Goal: Task Accomplishment & Management: Complete application form

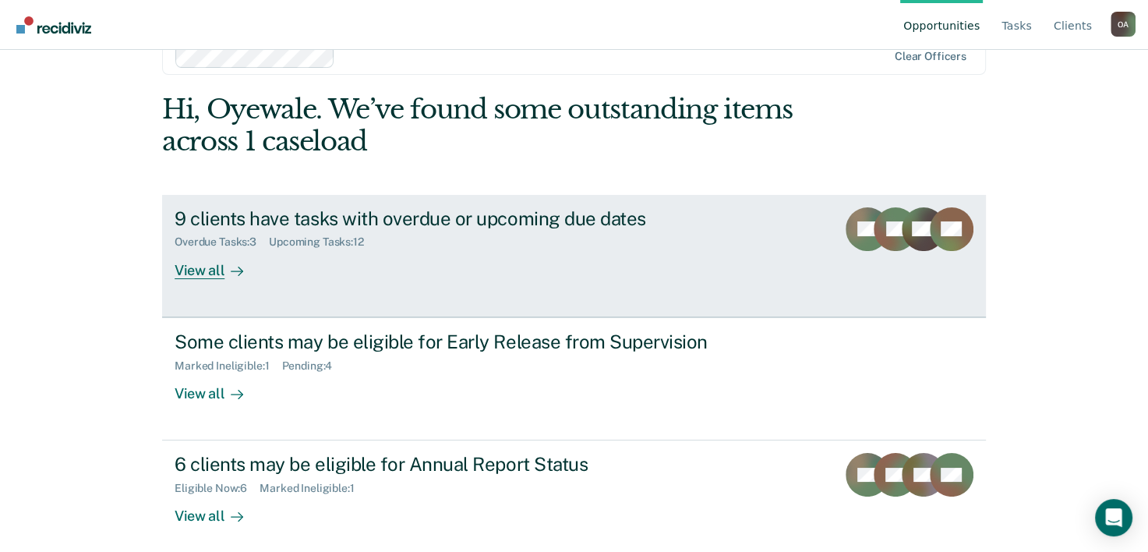
scroll to position [48, 0]
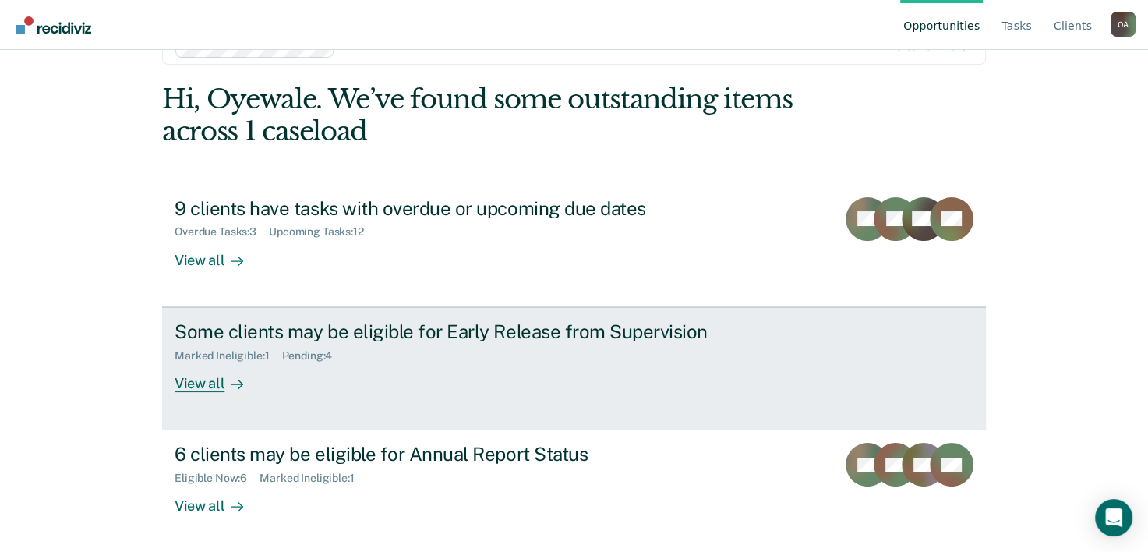
click at [210, 380] on div "View all" at bounding box center [218, 377] width 87 height 30
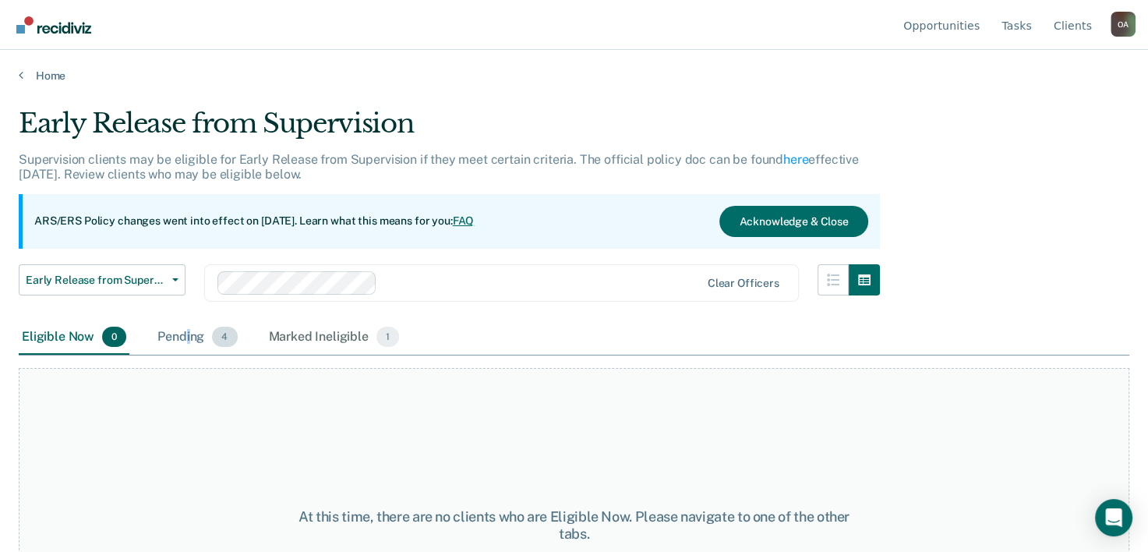
click at [188, 332] on div "Pending 4" at bounding box center [197, 337] width 86 height 34
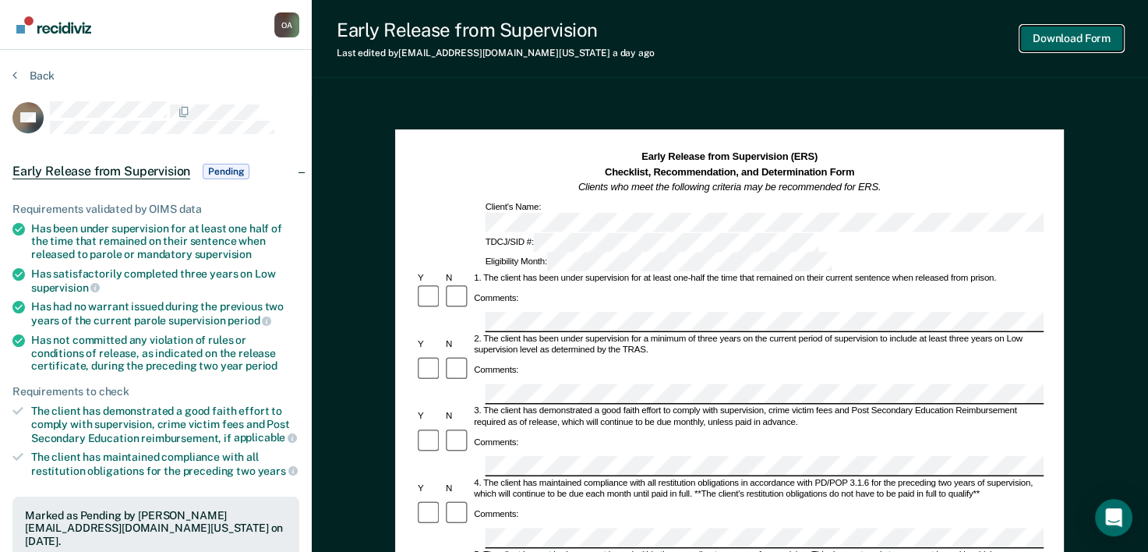
click at [1051, 41] on button "Download Form" at bounding box center [1071, 39] width 103 height 26
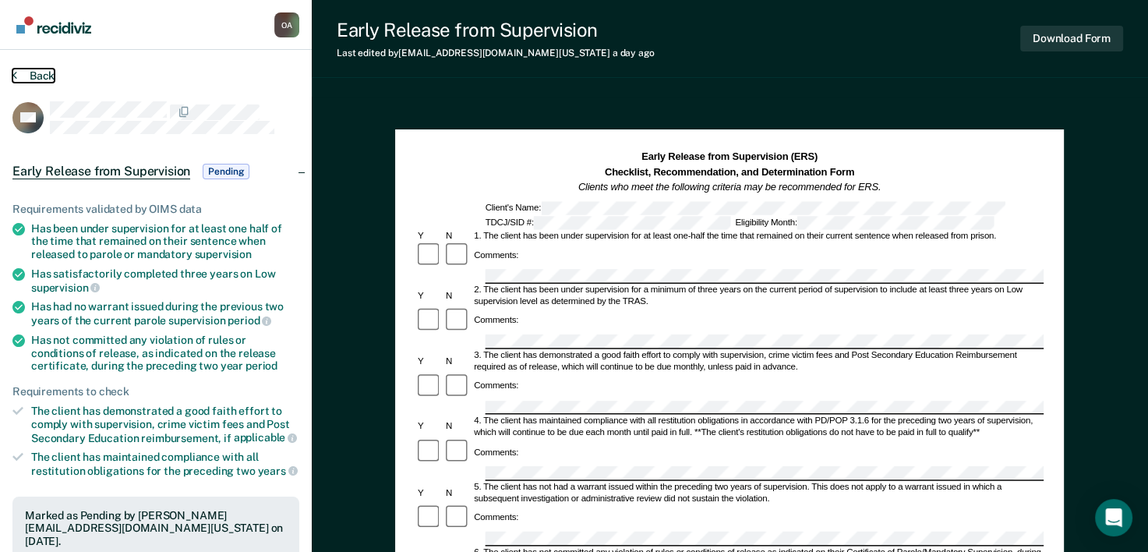
click at [23, 75] on button "Back" at bounding box center [33, 76] width 42 height 14
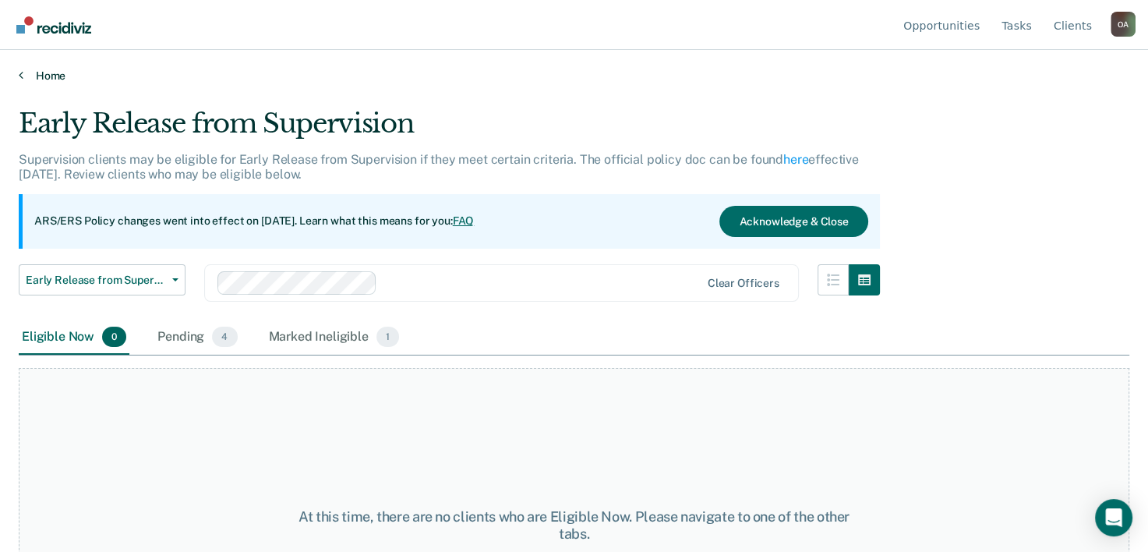
click at [38, 73] on link "Home" at bounding box center [574, 76] width 1111 height 14
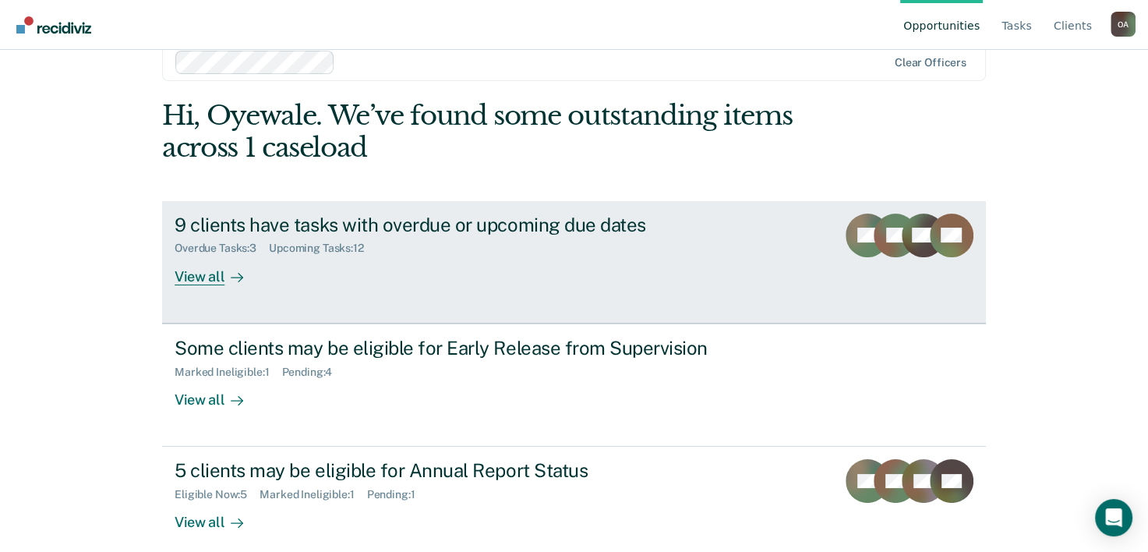
scroll to position [48, 0]
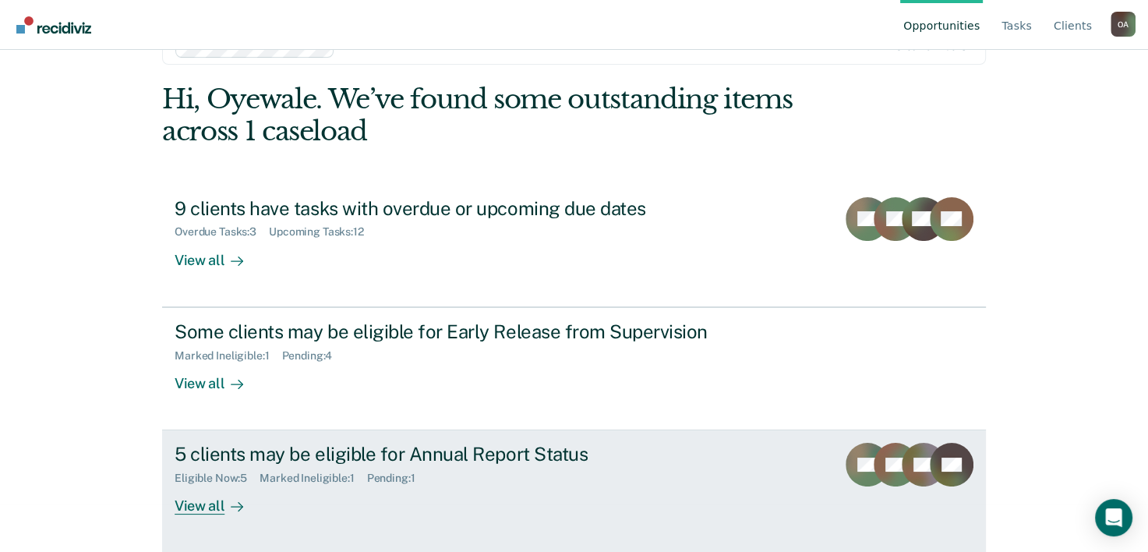
click at [224, 503] on div at bounding box center [233, 506] width 19 height 18
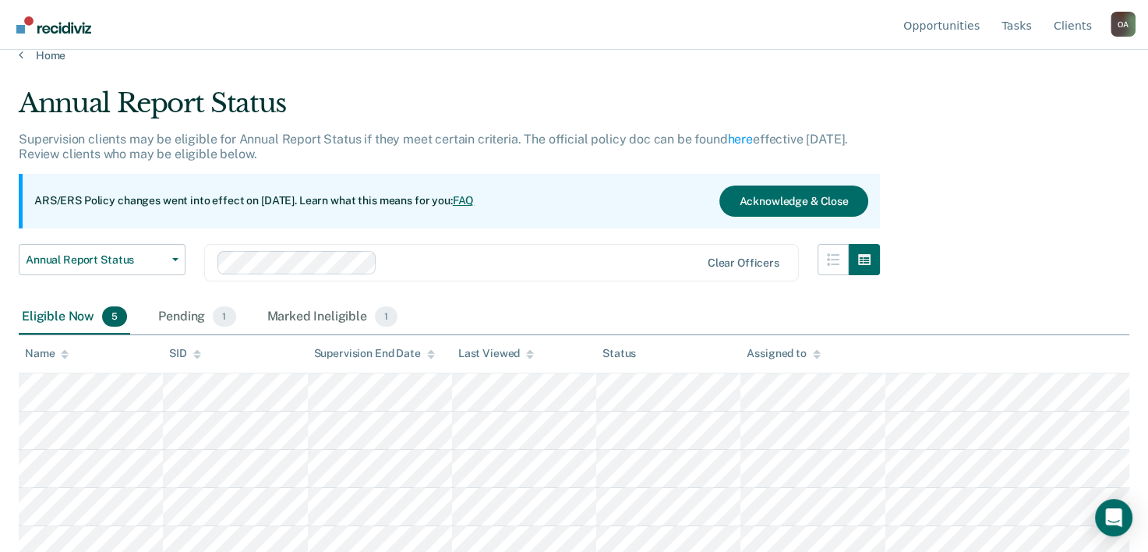
scroll to position [31, 0]
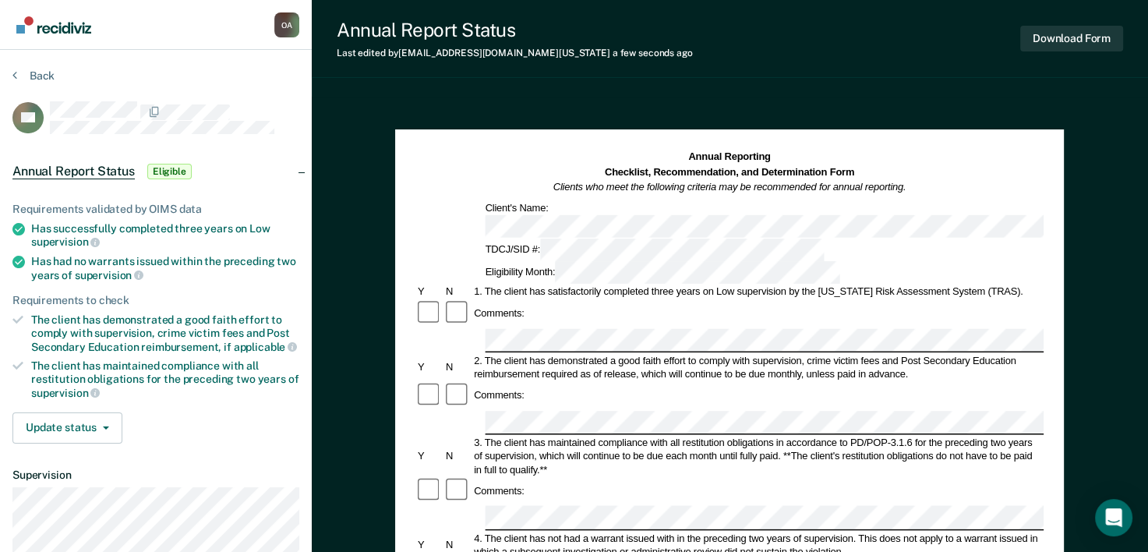
click at [445, 382] on div at bounding box center [457, 396] width 28 height 28
click at [1052, 30] on button "Download Form" at bounding box center [1071, 39] width 103 height 26
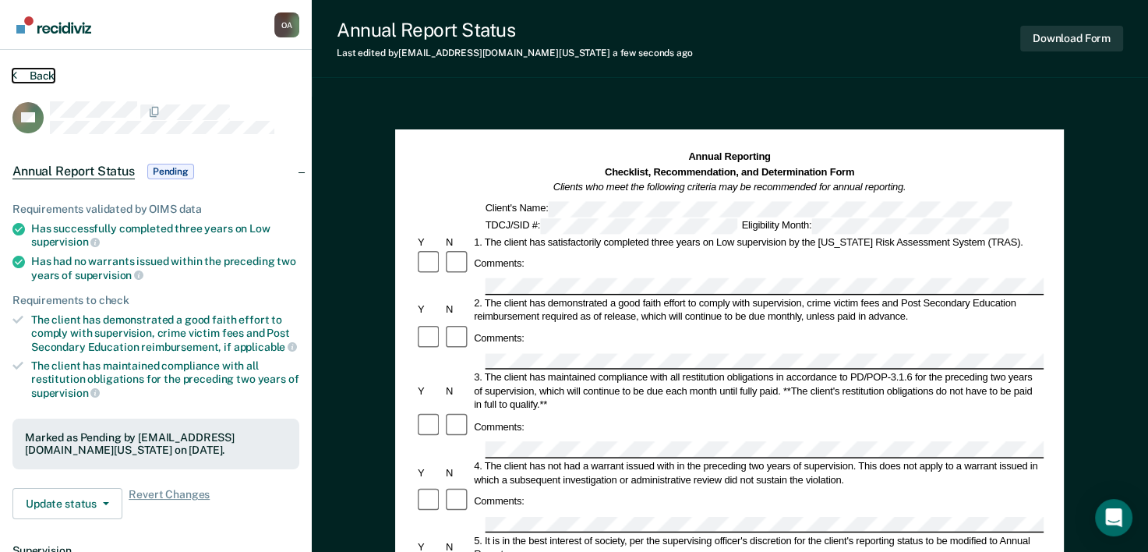
click at [26, 75] on button "Back" at bounding box center [33, 76] width 42 height 14
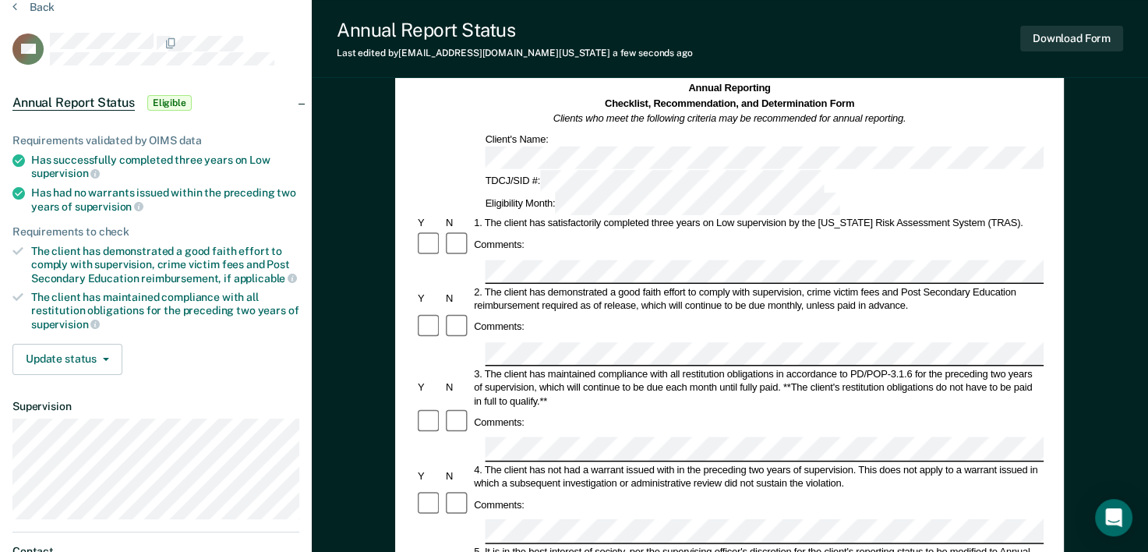
scroll to position [78, 0]
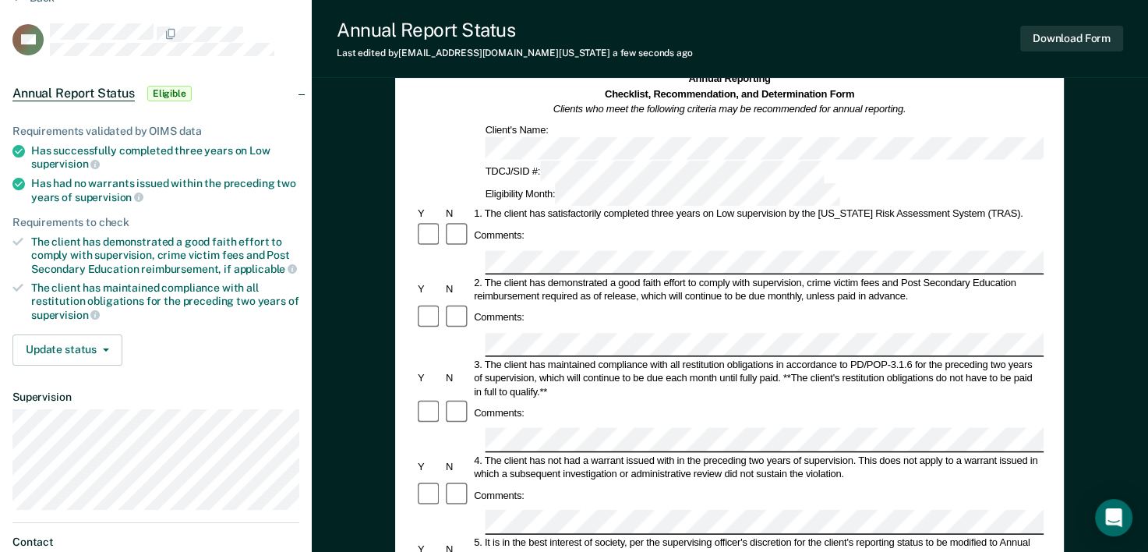
click at [627, 358] on div "3. The client has maintained compliance with all restitution obligations in acc…" at bounding box center [758, 378] width 572 height 41
click at [680, 358] on div "3. The client has maintained compliance with all restitution obligations in acc…" at bounding box center [758, 378] width 572 height 41
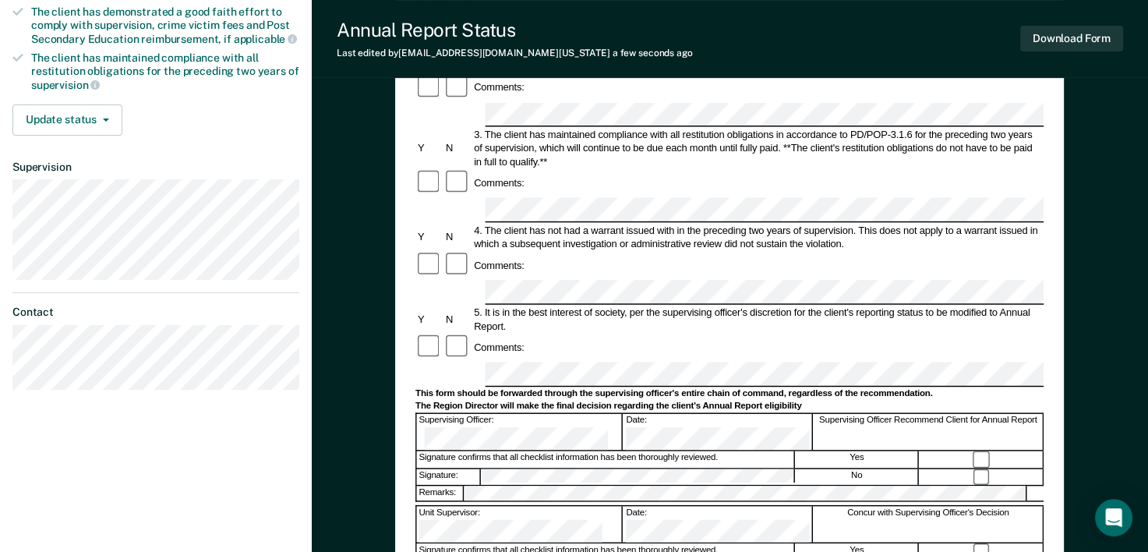
scroll to position [312, 0]
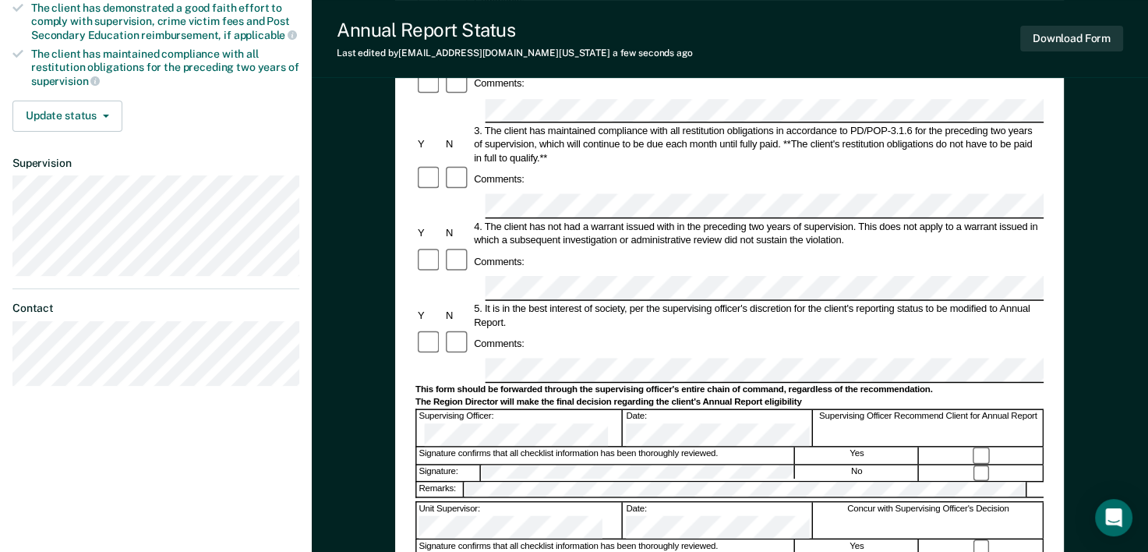
click at [623, 248] on div "Comments:" at bounding box center [729, 262] width 628 height 28
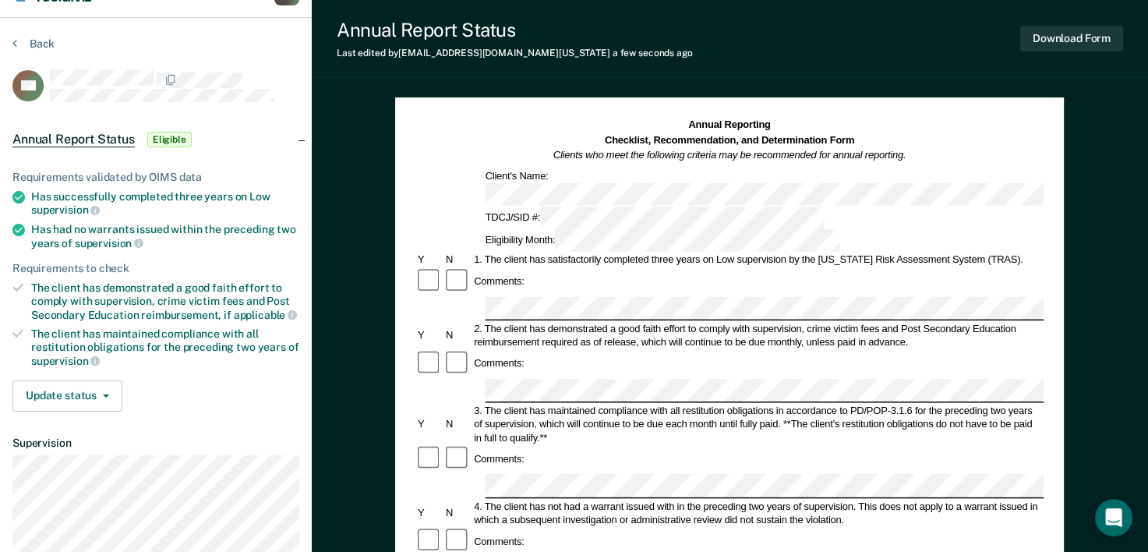
scroll to position [0, 0]
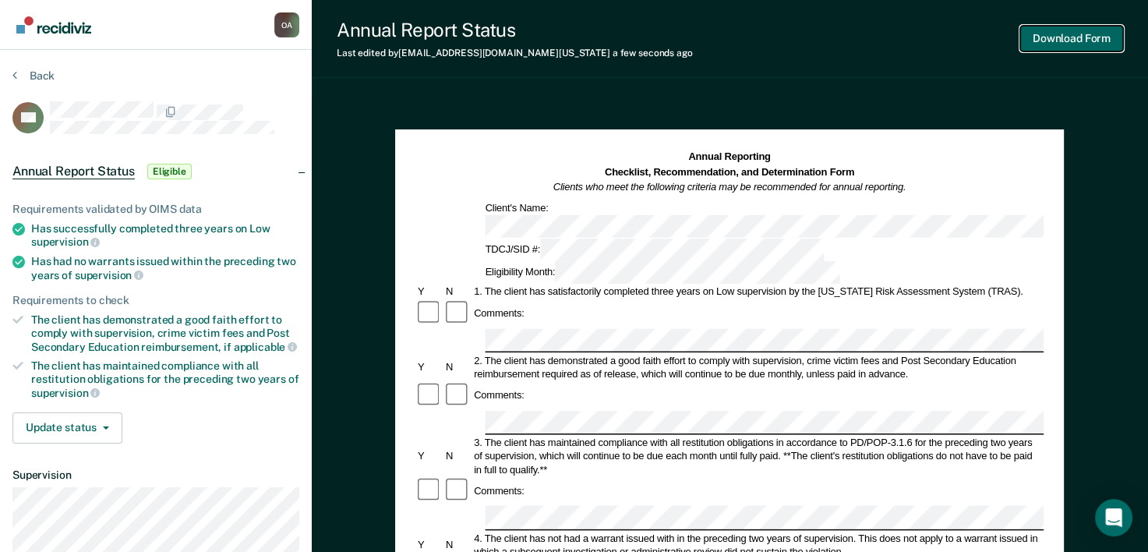
click at [1057, 47] on button "Download Form" at bounding box center [1071, 39] width 103 height 26
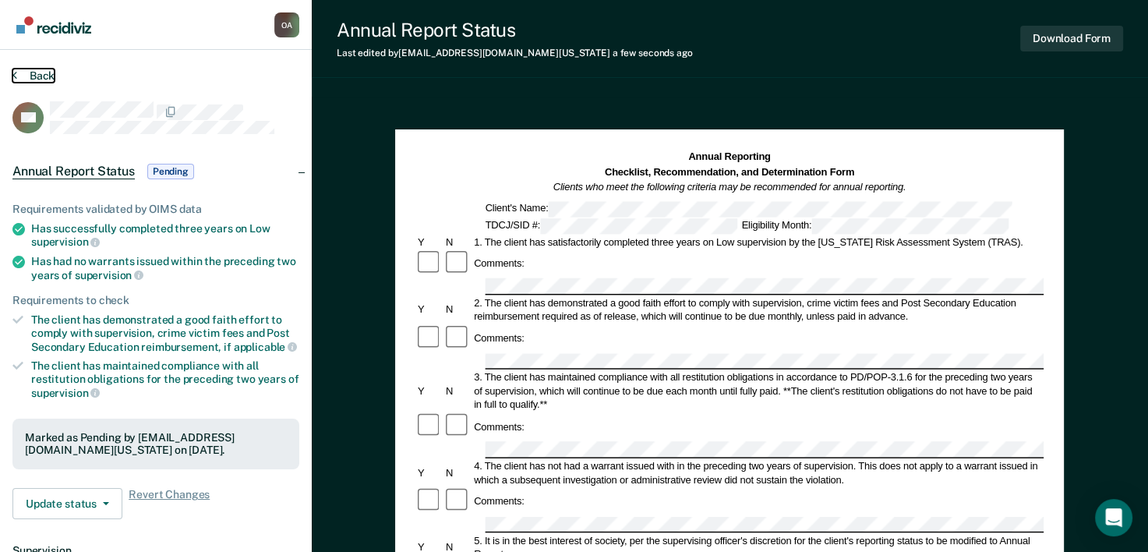
click at [36, 80] on button "Back" at bounding box center [33, 76] width 42 height 14
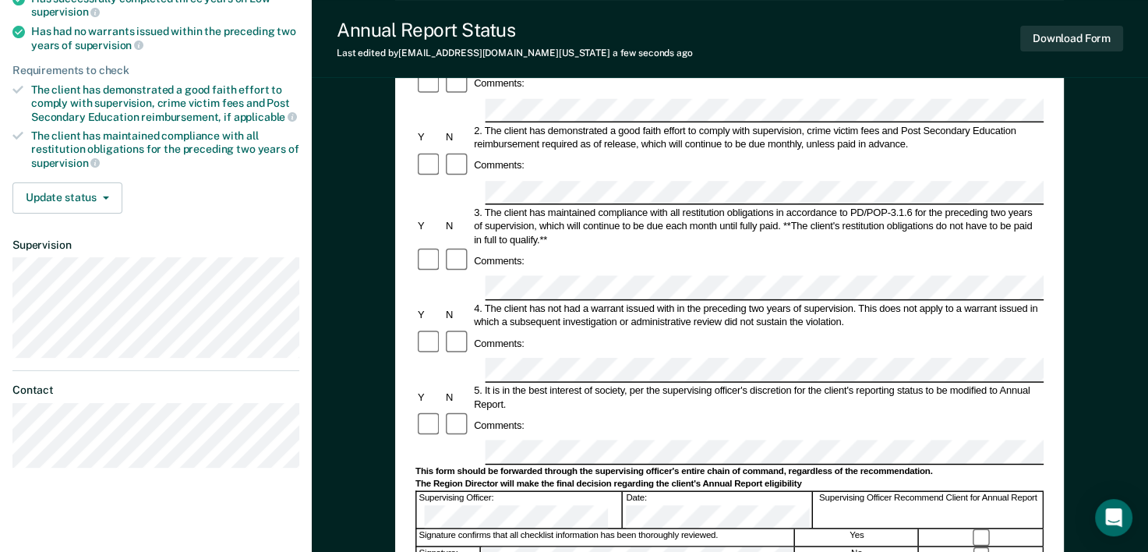
scroll to position [234, 0]
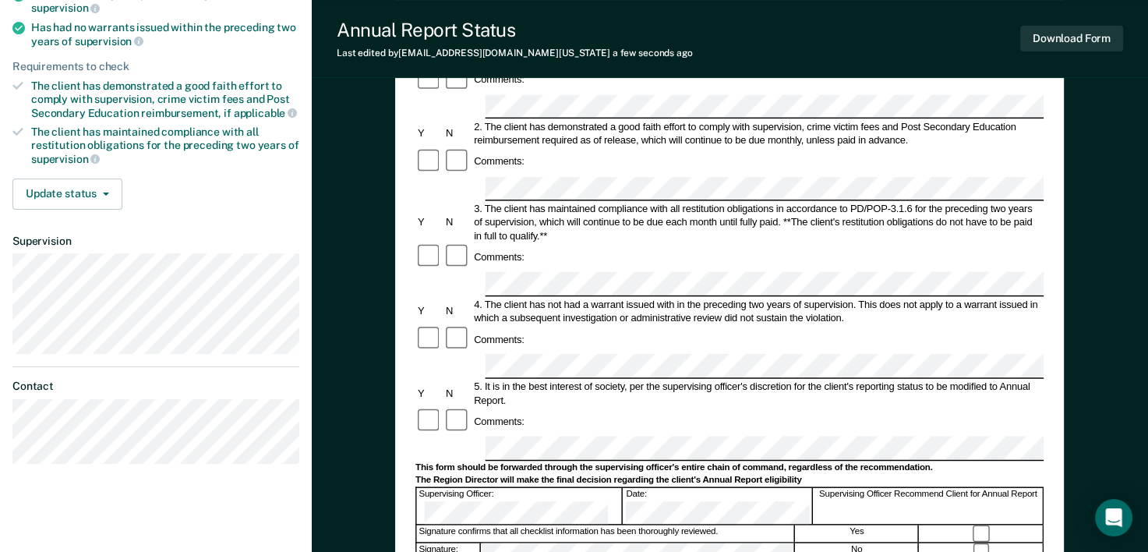
click at [554, 326] on div "Comments:" at bounding box center [729, 340] width 628 height 28
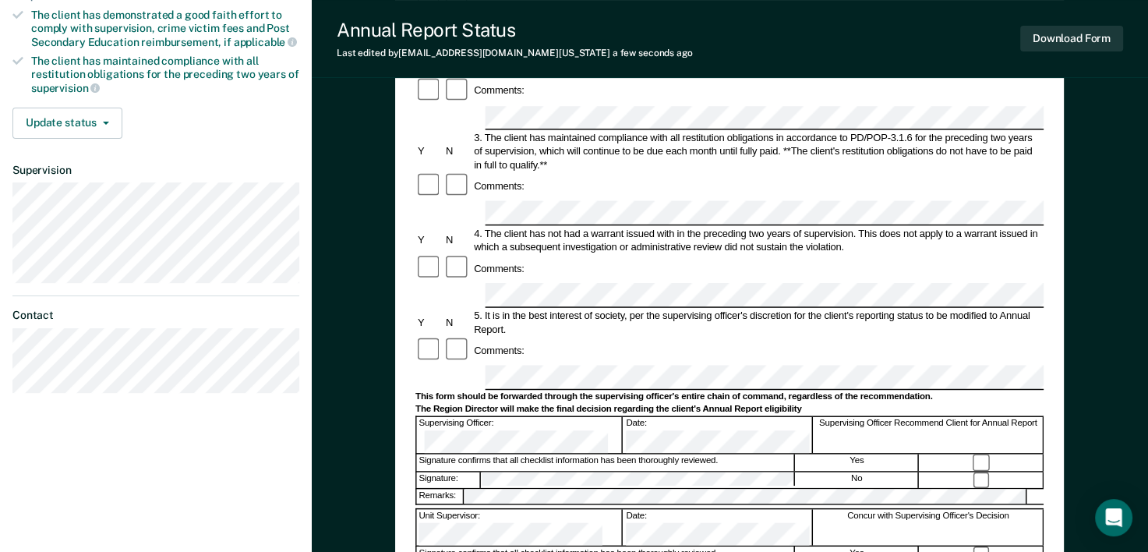
scroll to position [390, 0]
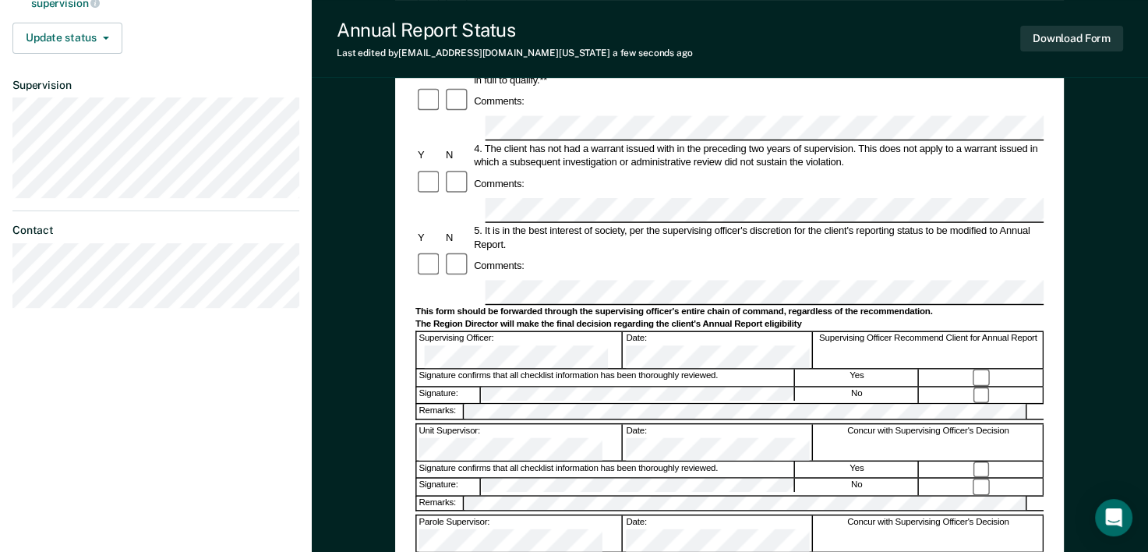
click at [537, 551] on div "Signature confirms that all checklist information has been thoroughly reviewed." at bounding box center [606, 561] width 378 height 16
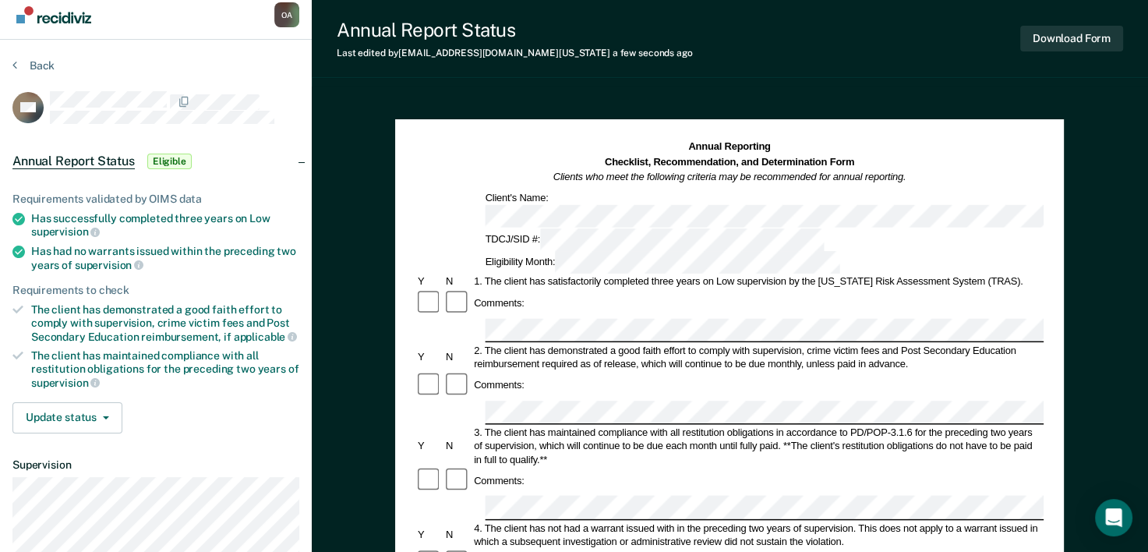
scroll to position [0, 0]
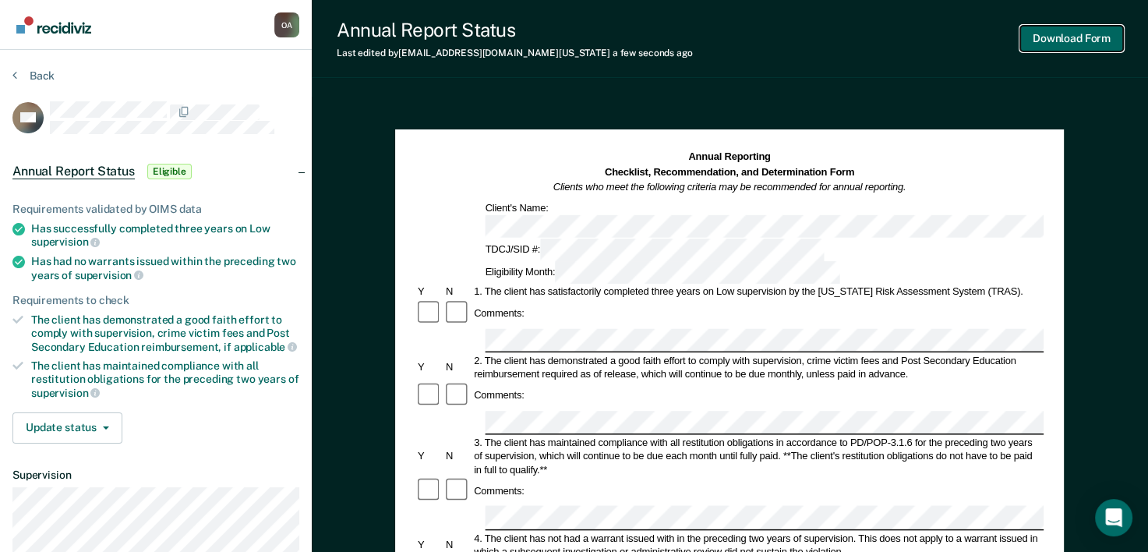
click at [1089, 46] on button "Download Form" at bounding box center [1071, 39] width 103 height 26
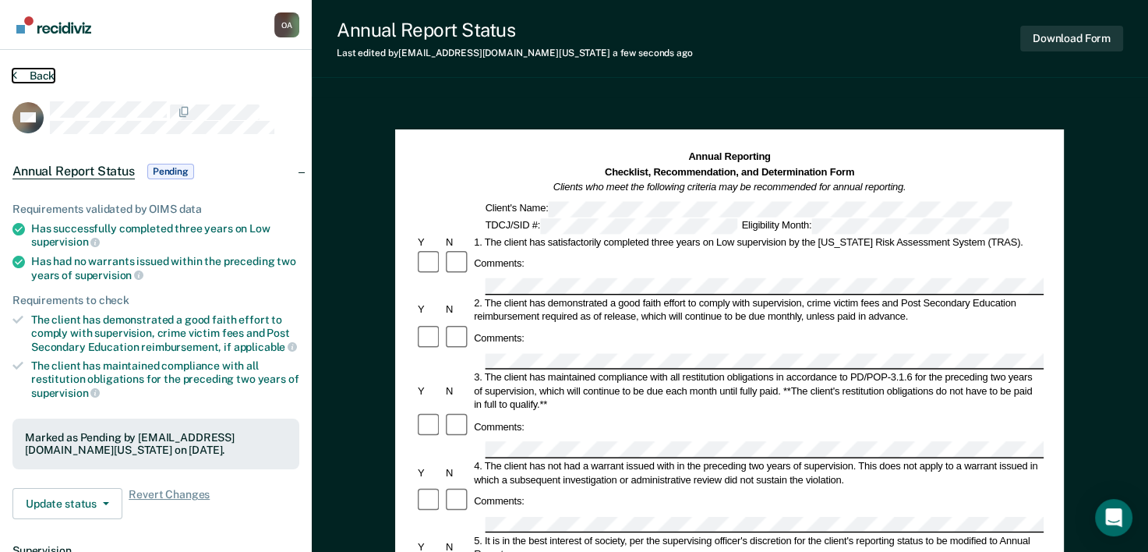
click at [34, 76] on button "Back" at bounding box center [33, 76] width 42 height 14
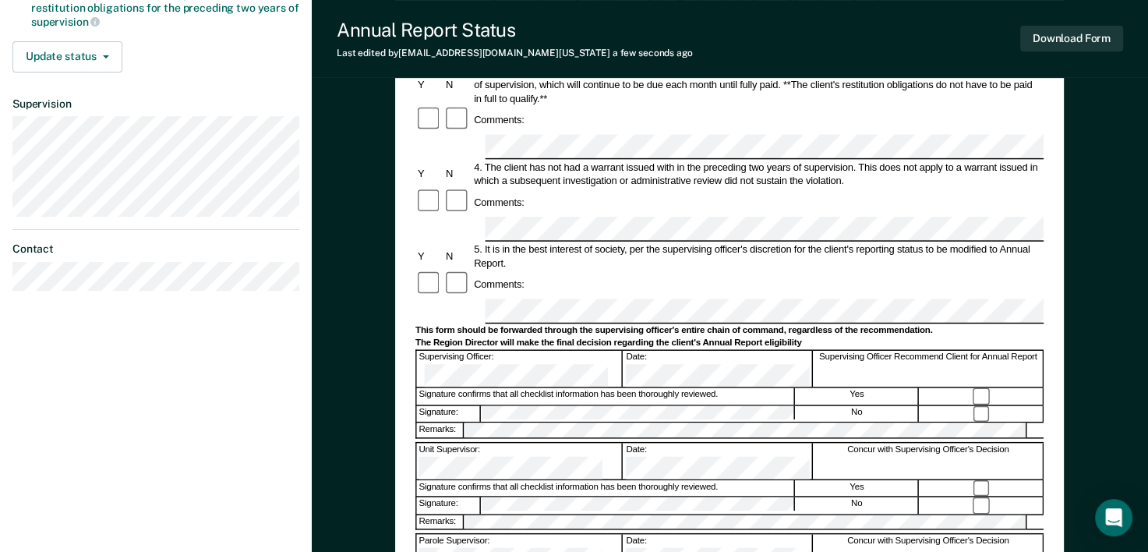
scroll to position [390, 0]
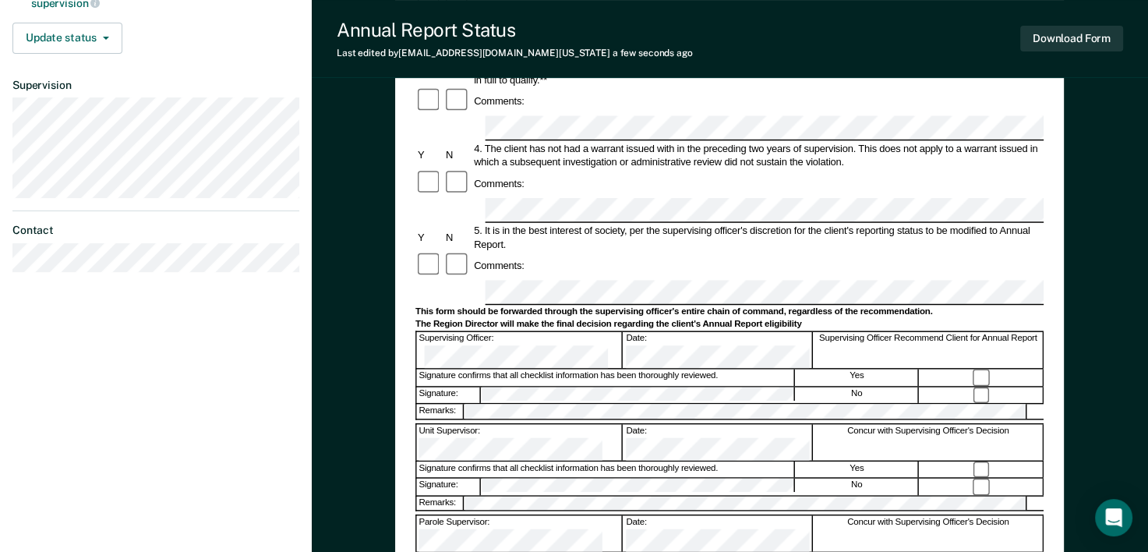
click at [503, 433] on form "Annual Reporting Checklist, Recommendation, and Determination Form Clients who …" at bounding box center [729, 279] width 628 height 1038
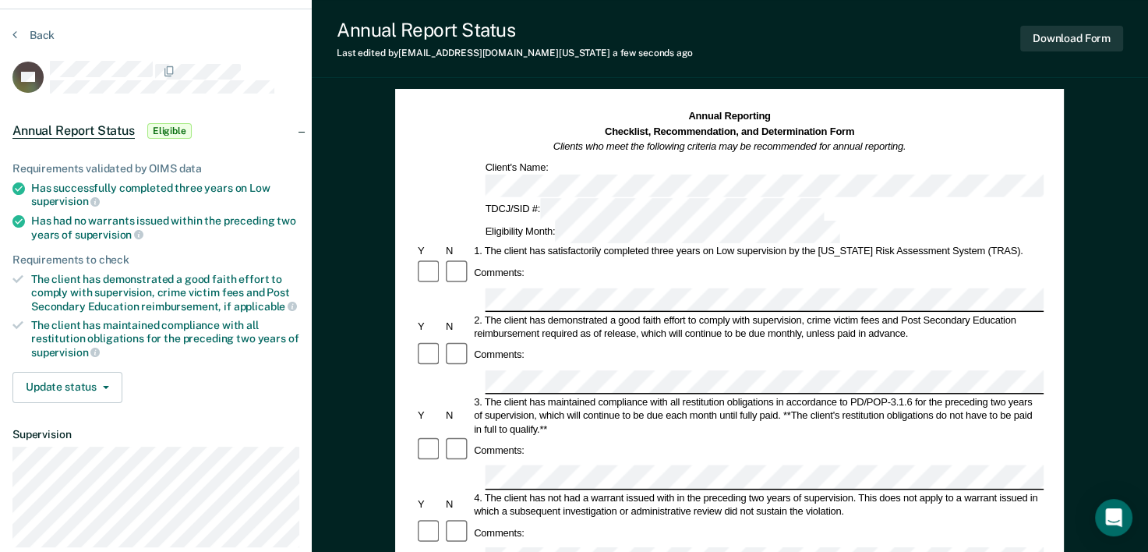
scroll to position [0, 0]
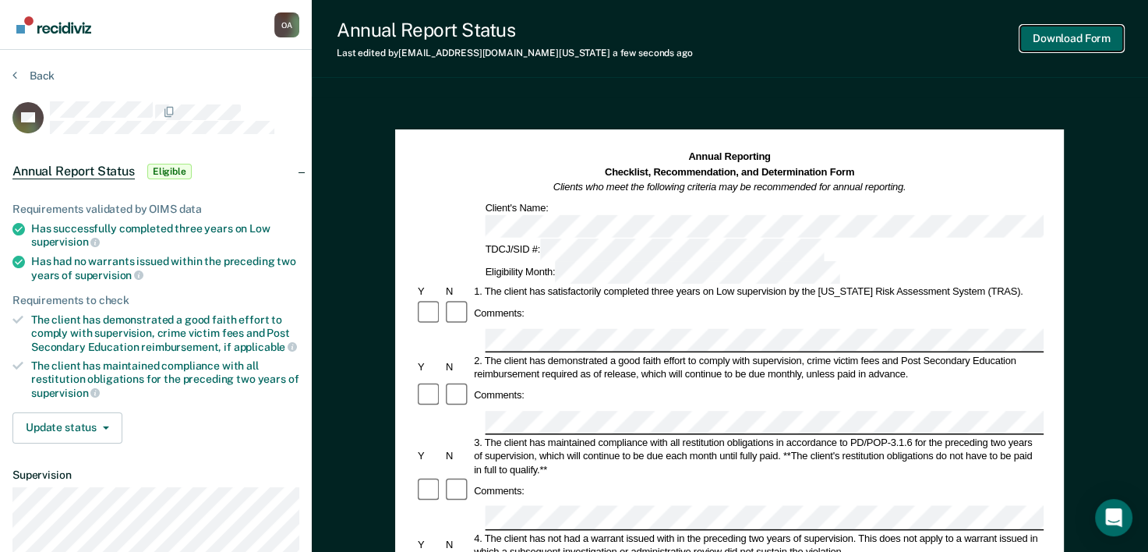
click at [1055, 43] on button "Download Form" at bounding box center [1071, 39] width 103 height 26
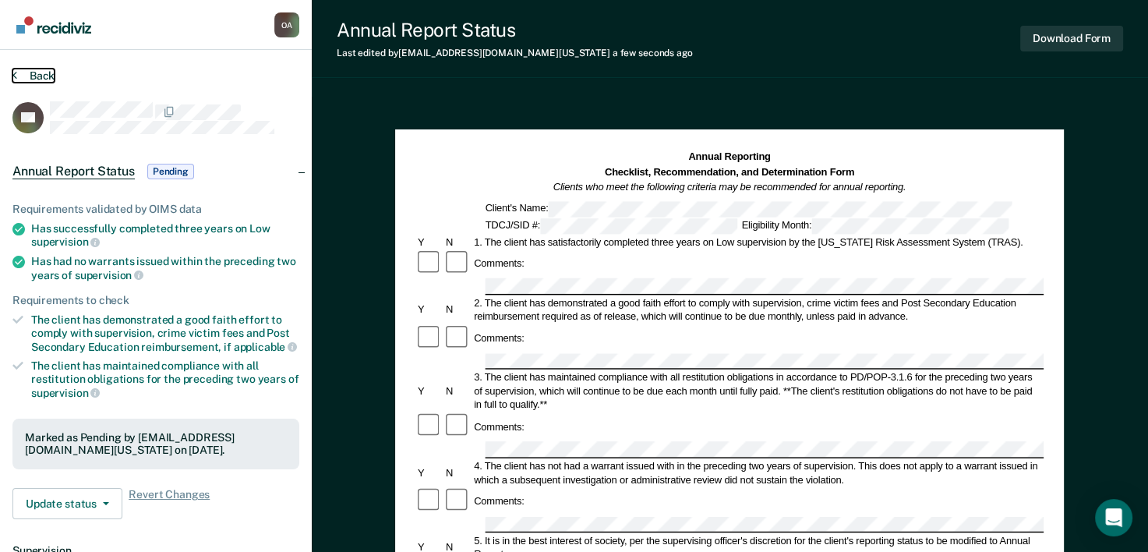
click at [41, 78] on button "Back" at bounding box center [33, 76] width 42 height 14
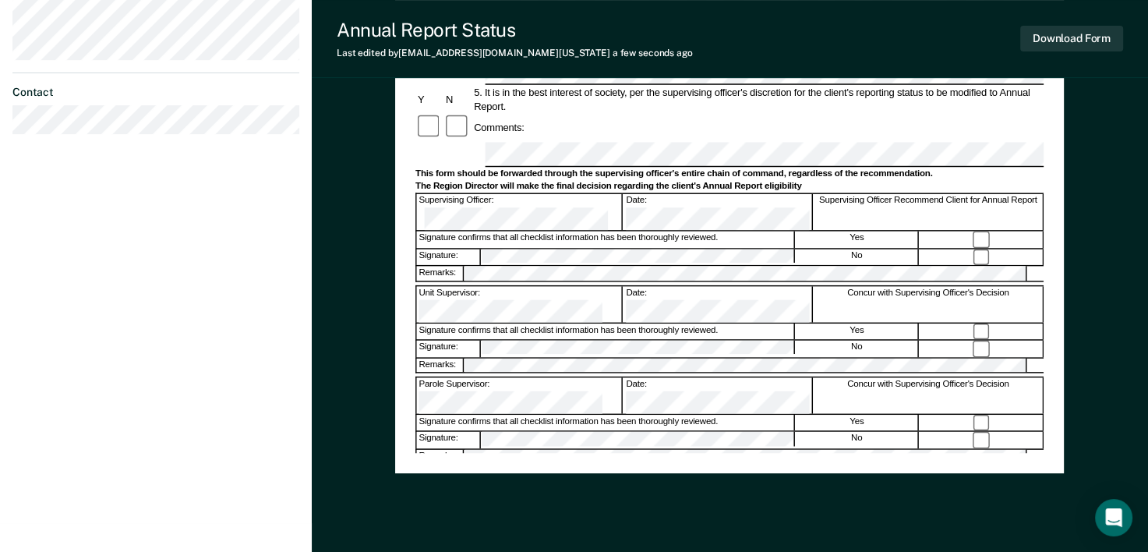
scroll to position [546, 0]
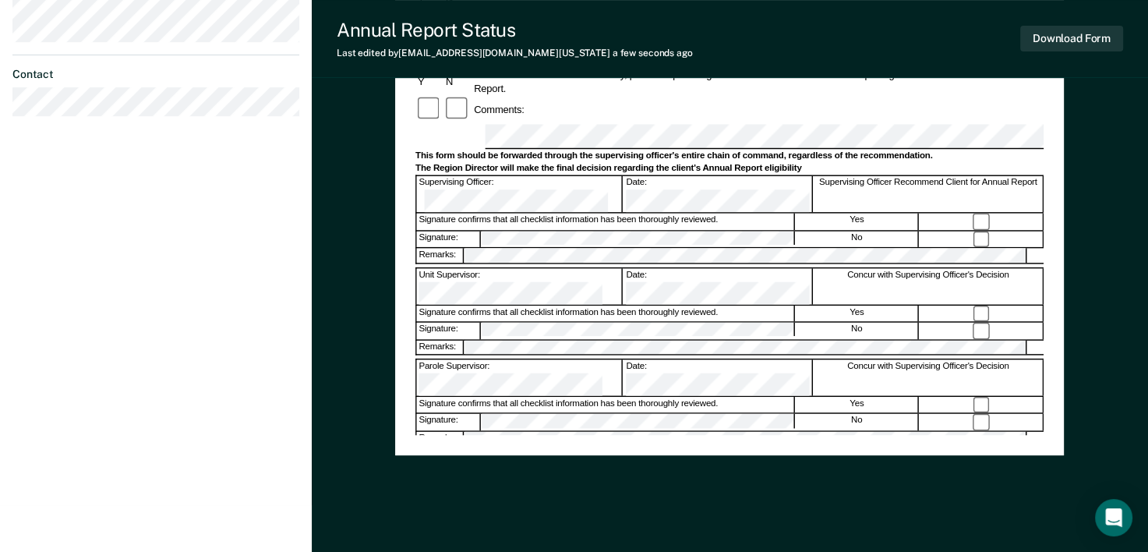
click at [489, 342] on form "Annual Reporting Checklist, Recommendation, and Determination Form Clients who …" at bounding box center [729, 123] width 628 height 1038
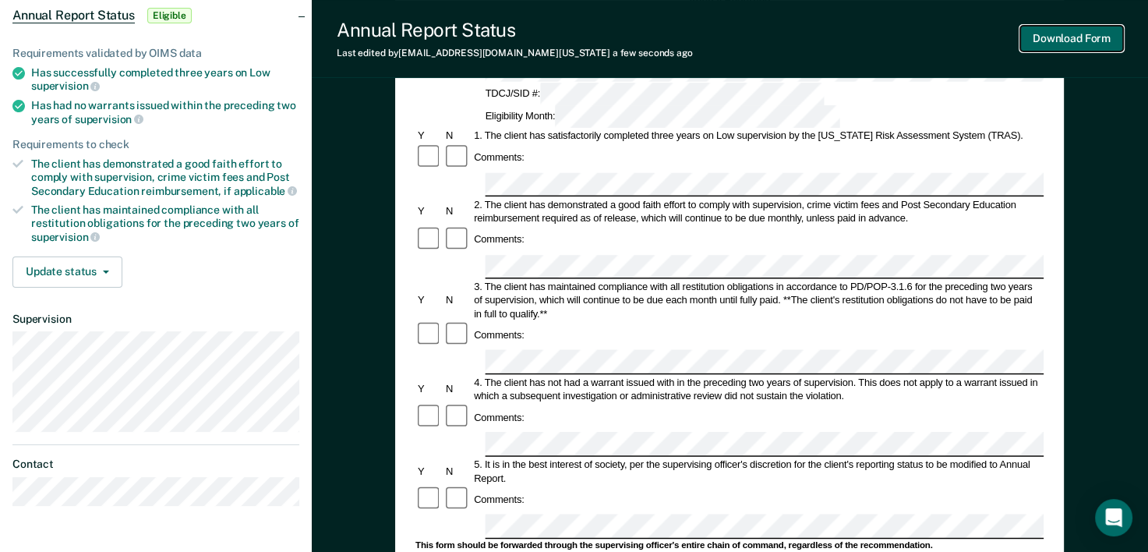
click at [1090, 34] on button "Download Form" at bounding box center [1071, 39] width 103 height 26
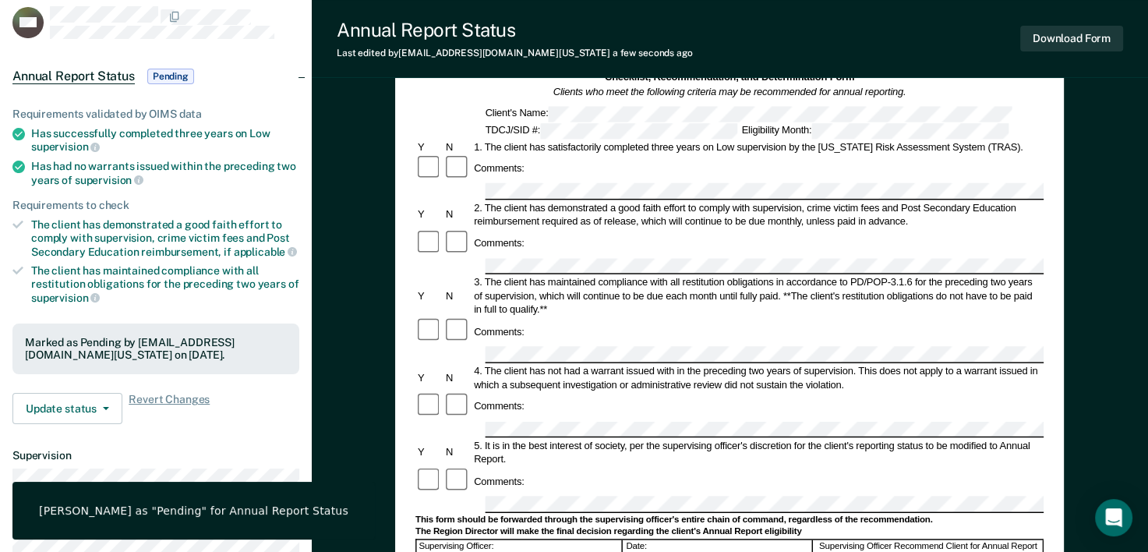
scroll to position [78, 0]
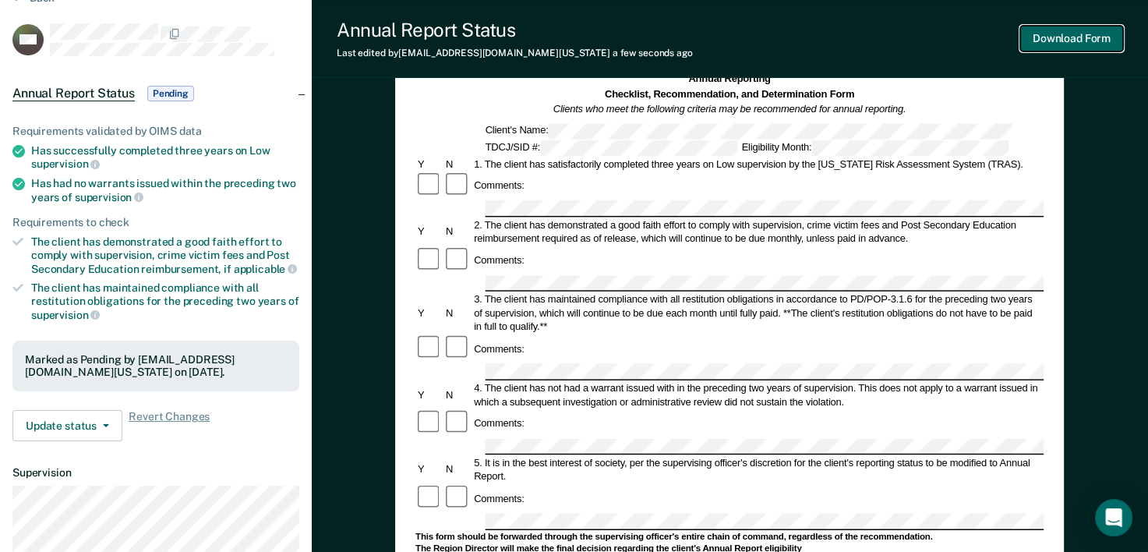
click at [1073, 41] on button "Download Form" at bounding box center [1071, 39] width 103 height 26
